Goal: Task Accomplishment & Management: Manage account settings

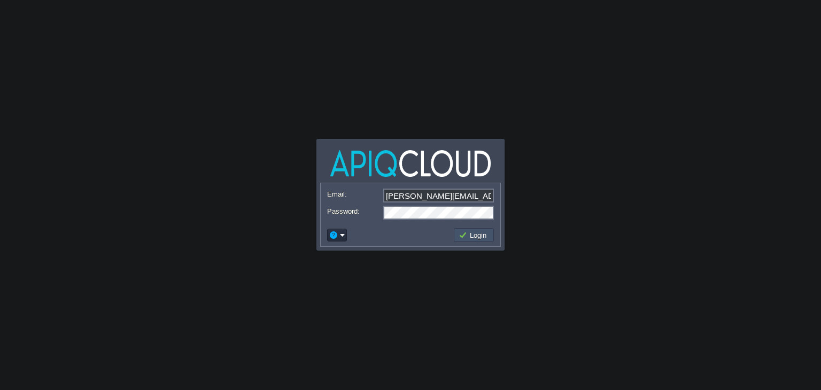
click at [467, 238] on button "Login" at bounding box center [474, 235] width 31 height 10
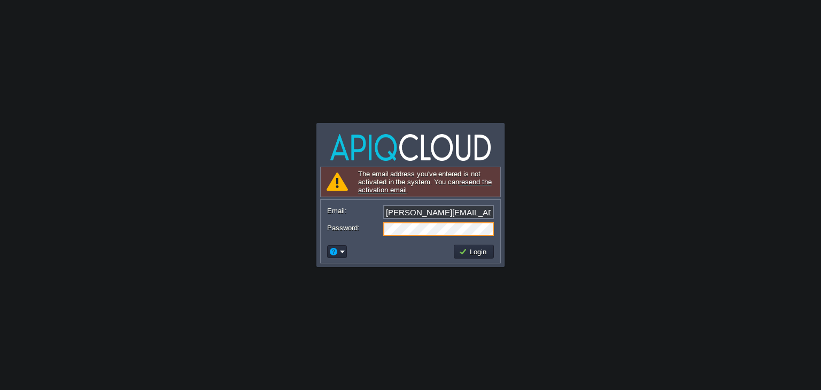
click at [383, 234] on div at bounding box center [410, 229] width 167 height 14
click at [597, 204] on body "Application Platform v.8.10.2 Signing in... The email address you've entered is…" at bounding box center [410, 195] width 821 height 390
click at [483, 254] on button "Login" at bounding box center [474, 252] width 31 height 10
click at [459, 213] on input "[PERSON_NAME][EMAIL_ADDRESS][DOMAIN_NAME]" at bounding box center [438, 212] width 111 height 14
click at [476, 246] on td "Login" at bounding box center [474, 252] width 40 height 14
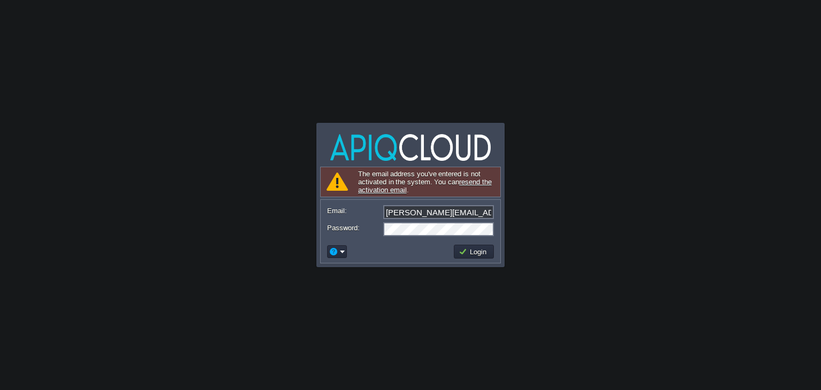
click at [391, 191] on link "resend the activation email" at bounding box center [425, 186] width 134 height 16
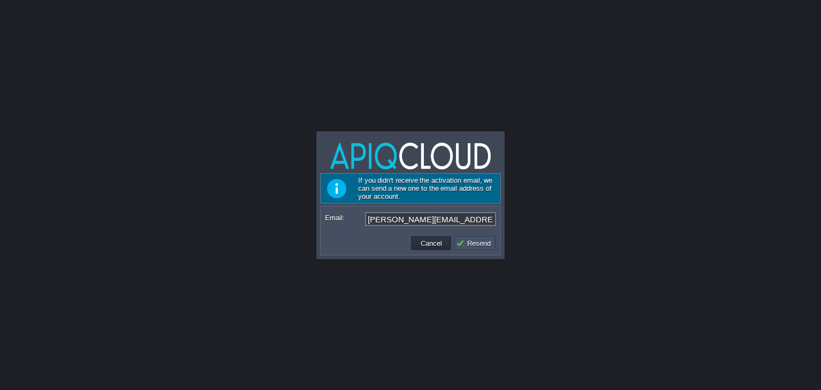
click at [477, 242] on button "Resend" at bounding box center [475, 243] width 38 height 10
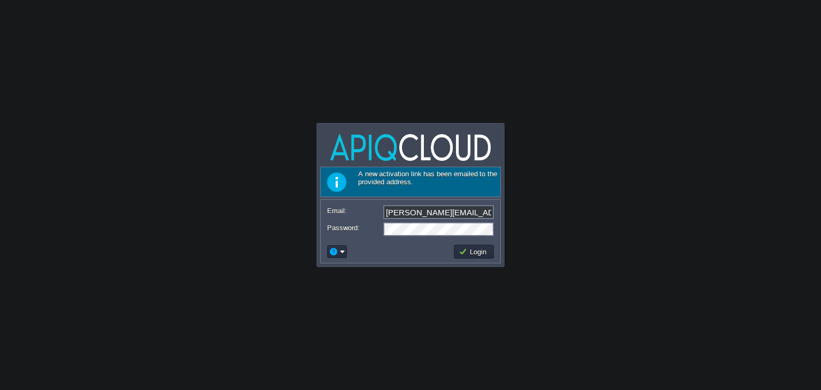
click at [392, 283] on body "Application Platform v.8.10.2 Sending activation email... A new activation link…" at bounding box center [410, 195] width 821 height 390
click at [469, 249] on button "Login" at bounding box center [474, 252] width 31 height 10
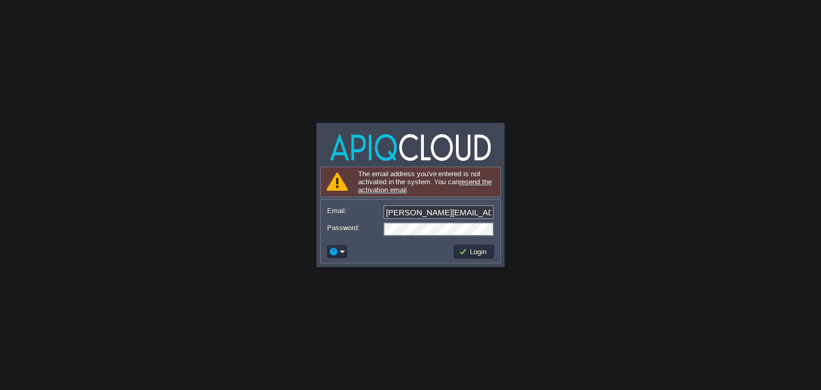
click at [402, 293] on body "Application Platform v.8.10.2 Signing in... The email address you've entered is…" at bounding box center [410, 195] width 821 height 390
click at [469, 253] on button "Login" at bounding box center [474, 252] width 31 height 10
click at [395, 214] on input "[PERSON_NAME][EMAIL_ADDRESS][DOMAIN_NAME]" at bounding box center [438, 212] width 111 height 14
click at [470, 254] on button "Login" at bounding box center [474, 252] width 31 height 10
click at [423, 184] on link "reset your password" at bounding box center [402, 182] width 62 height 8
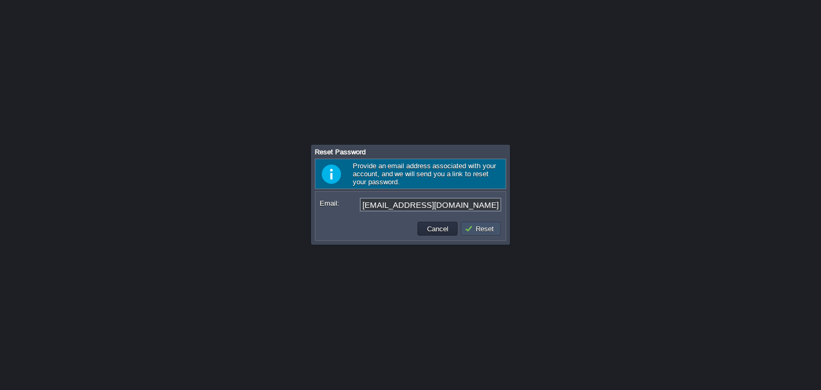
click at [494, 230] on button "Reset" at bounding box center [480, 229] width 33 height 10
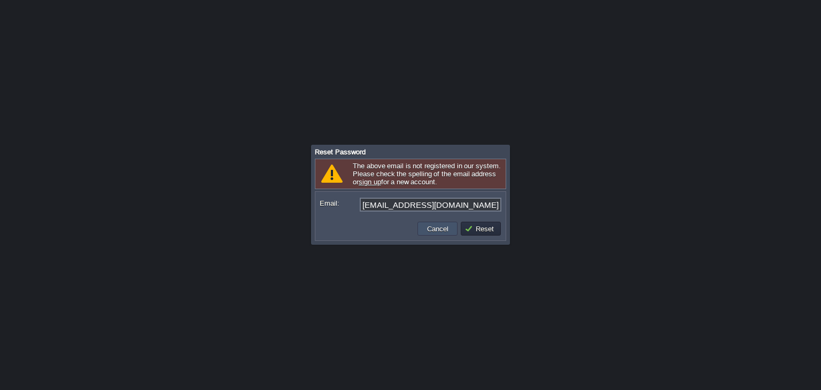
click at [434, 227] on button "Cancel" at bounding box center [438, 229] width 28 height 10
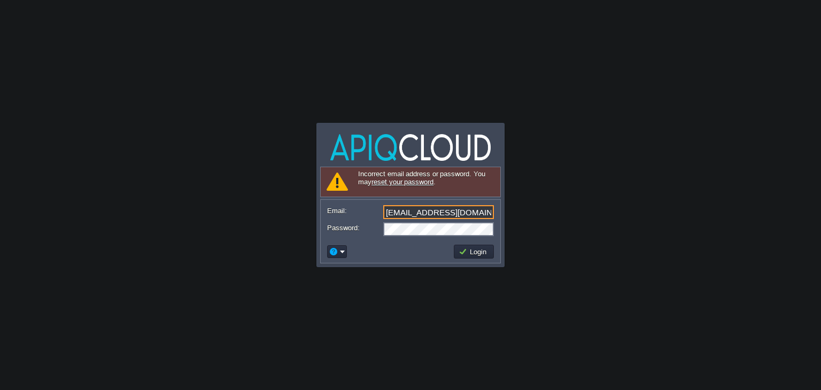
click at [418, 214] on input "[EMAIL_ADDRESS][DOMAIN_NAME]" at bounding box center [438, 212] width 111 height 14
type input "[PERSON_NAME][EMAIL_ADDRESS][DOMAIN_NAME]"
click at [394, 294] on body "Application Platform v.8.10.2 Resetting password... Incorrect email address or …" at bounding box center [410, 195] width 821 height 390
click at [483, 252] on button "Login" at bounding box center [474, 252] width 31 height 10
click at [345, 249] on td at bounding box center [337, 251] width 20 height 13
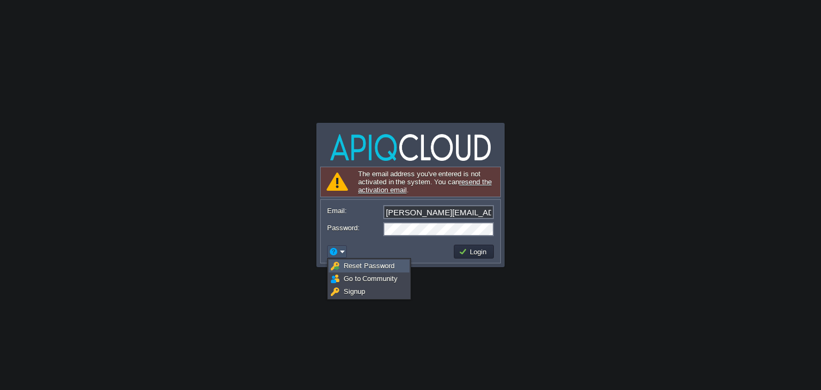
click at [347, 263] on span "Reset Password" at bounding box center [369, 266] width 51 height 8
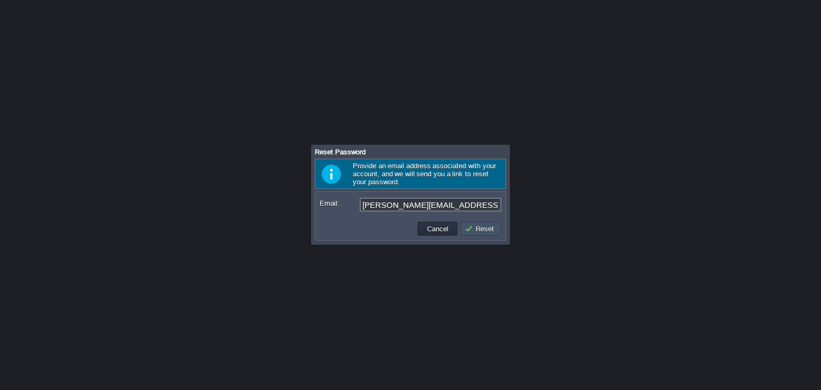
click at [481, 229] on button "Reset" at bounding box center [480, 229] width 33 height 10
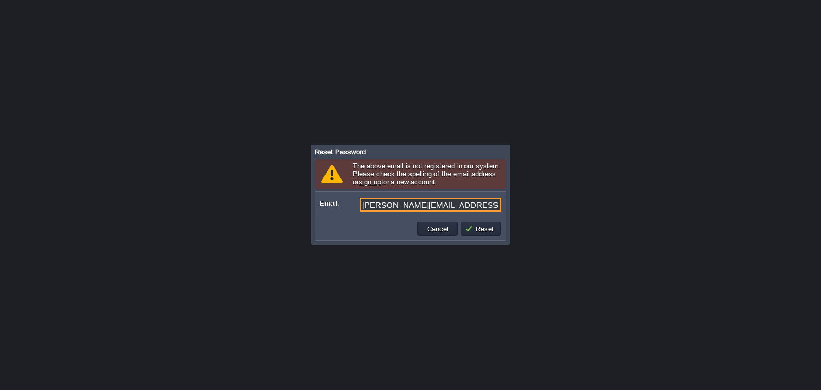
click at [373, 205] on input "[PERSON_NAME][EMAIL_ADDRESS][DOMAIN_NAME]" at bounding box center [431, 205] width 142 height 14
click at [474, 224] on button "Reset" at bounding box center [480, 229] width 33 height 10
click at [493, 232] on button "Reset" at bounding box center [480, 229] width 33 height 10
click at [461, 208] on input "[PERSON_NAME][EMAIL_ADDRESS][DOMAIN_NAME]" at bounding box center [431, 205] width 142 height 14
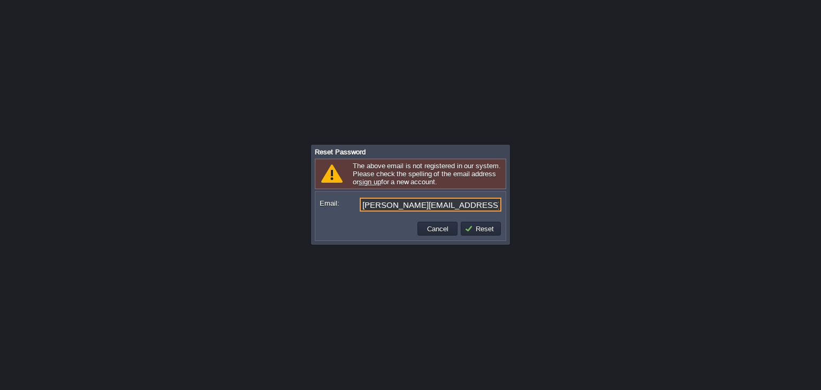
click at [416, 204] on input "[PERSON_NAME][EMAIL_ADDRESS][DOMAIN_NAME]" at bounding box center [431, 205] width 142 height 14
type input "[PERSON_NAME][EMAIL_ADDRESS][DOMAIN_NAME]"
click at [464, 231] on td "Reset" at bounding box center [481, 229] width 40 height 14
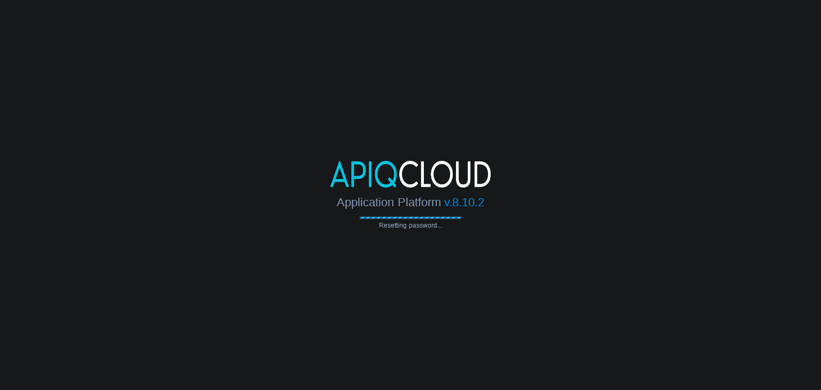
type input "[PERSON_NAME][EMAIL_ADDRESS][DOMAIN_NAME]"
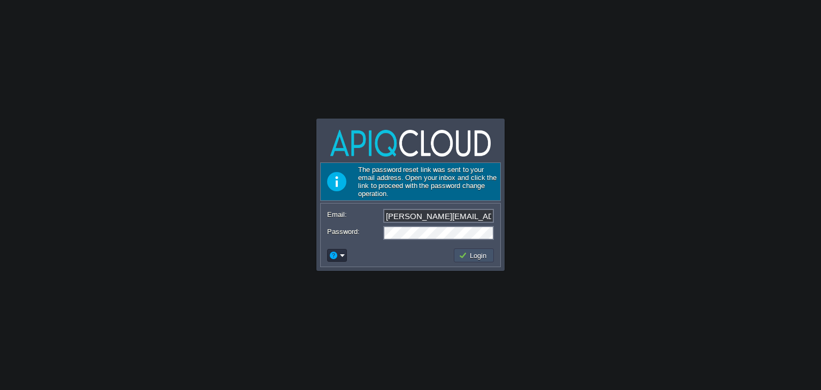
click at [462, 251] on button "Login" at bounding box center [474, 256] width 31 height 10
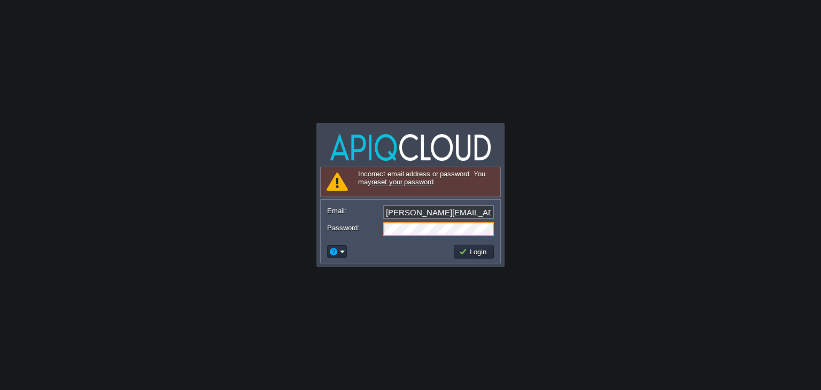
click at [425, 184] on link "reset your password" at bounding box center [402, 182] width 62 height 8
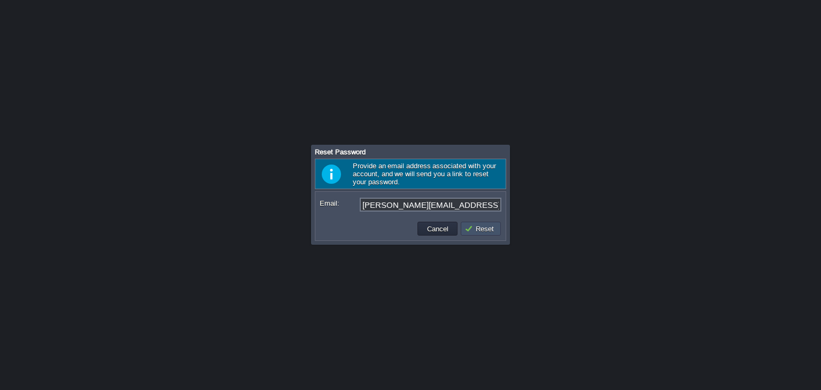
click at [472, 225] on button "Reset" at bounding box center [480, 229] width 33 height 10
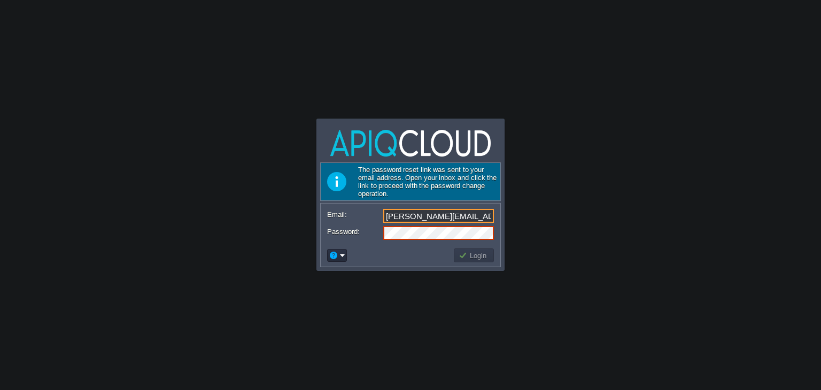
click at [449, 223] on input "[PERSON_NAME][EMAIL_ADDRESS][DOMAIN_NAME]" at bounding box center [438, 216] width 111 height 14
click at [460, 255] on button "Login" at bounding box center [474, 256] width 31 height 10
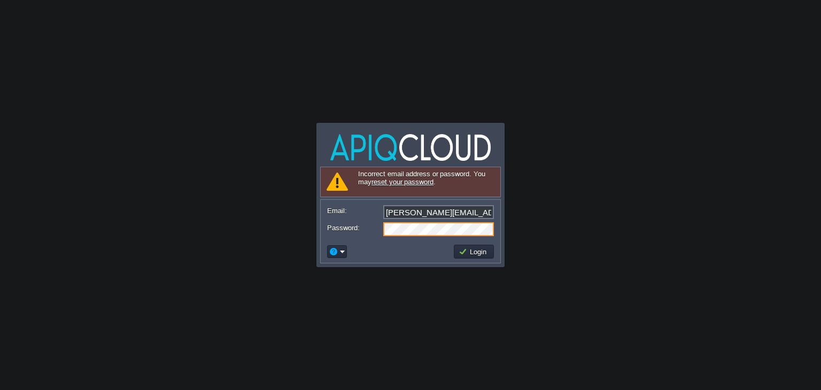
click at [380, 232] on div "Password:" at bounding box center [410, 229] width 167 height 14
click at [390, 281] on body "Application Platform v.8.10.2 Signing in... Required Field Incorrect email addr…" at bounding box center [410, 195] width 821 height 390
click at [484, 254] on button "Login" at bounding box center [474, 252] width 31 height 10
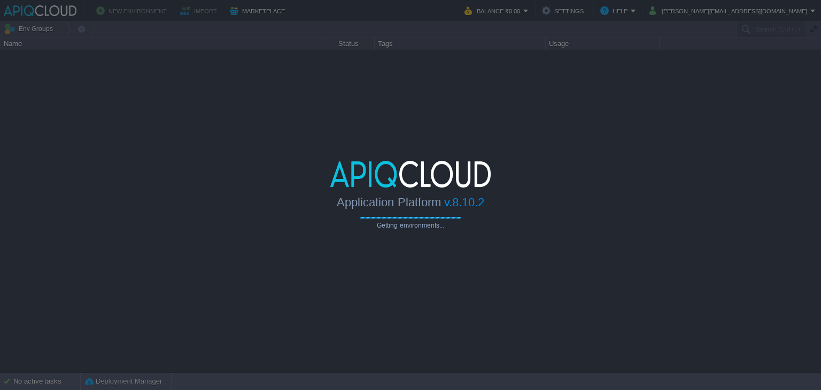
type input "Search (Ctrl+F)"
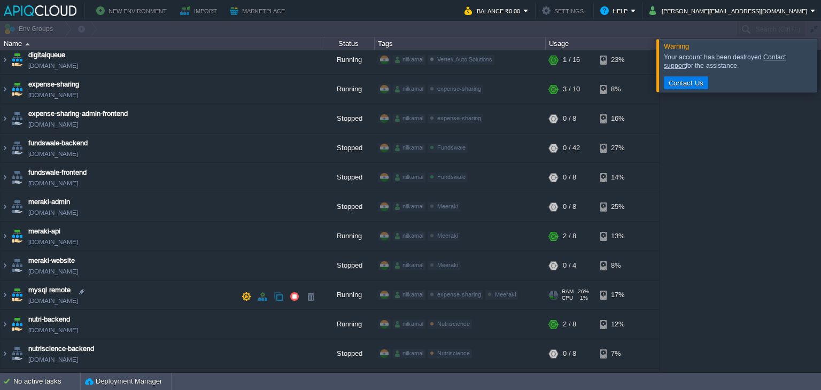
scroll to position [159, 0]
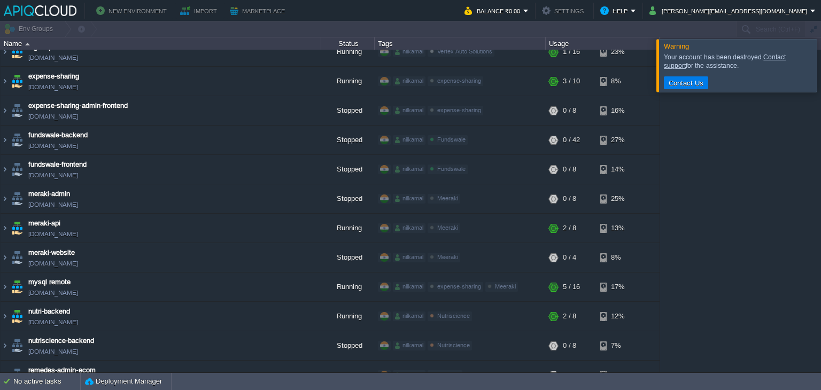
drag, startPoint x: 47, startPoint y: 24, endPoint x: 27, endPoint y: 26, distance: 20.0
click at [27, 26] on div at bounding box center [410, 28] width 821 height 15
click at [14, 43] on div "Name" at bounding box center [161, 43] width 320 height 12
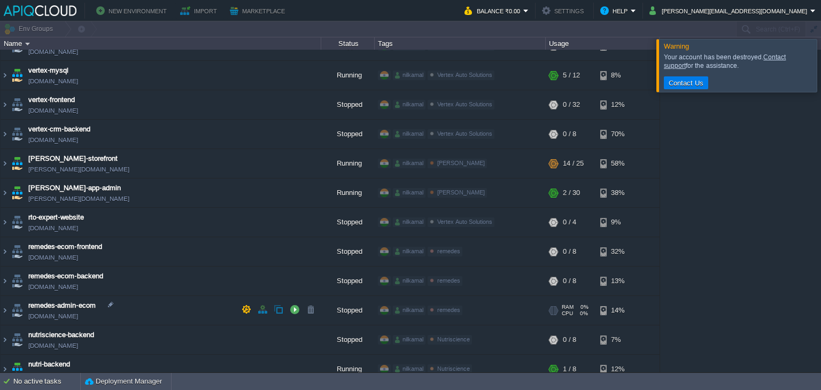
scroll to position [0, 0]
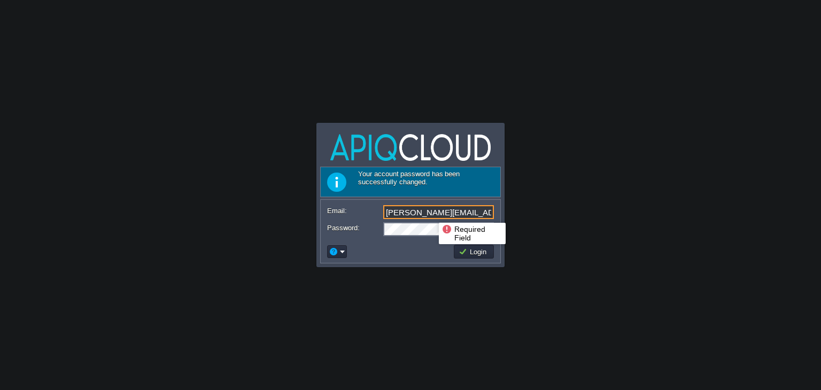
click at [431, 213] on input "[PERSON_NAME][EMAIL_ADDRESS][DOMAIN_NAME]" at bounding box center [438, 212] width 111 height 14
click at [438, 208] on input "[PERSON_NAME][EMAIL_ADDRESS][DOMAIN_NAME]" at bounding box center [438, 212] width 111 height 14
type input "[PERSON_NAME][EMAIL_ADDRESS][DOMAIN_NAME]"
click at [470, 253] on button "Login" at bounding box center [474, 252] width 31 height 10
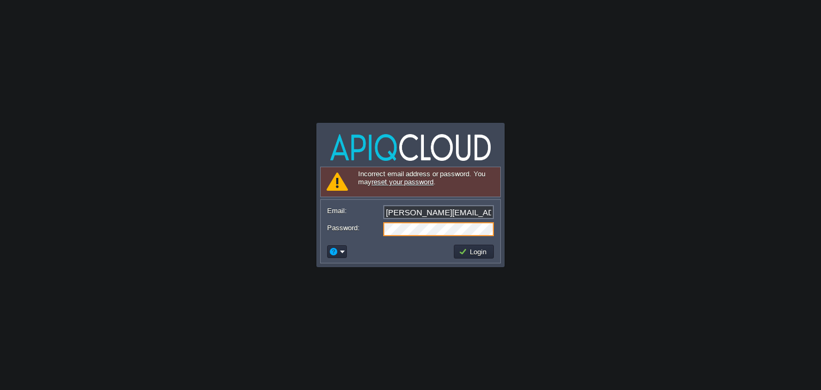
click at [373, 229] on div "Password:" at bounding box center [410, 229] width 167 height 14
